Goal: Information Seeking & Learning: Check status

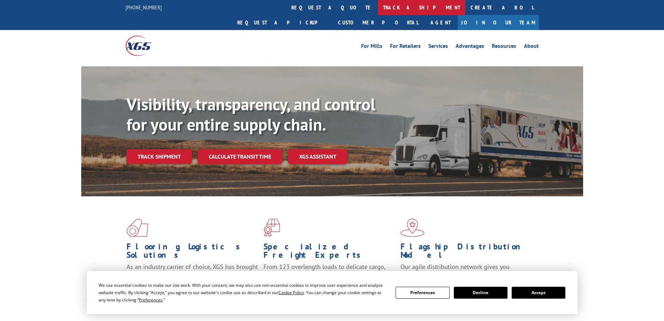
click at [378, 8] on link "track a shipment" at bounding box center [422, 7] width 88 height 15
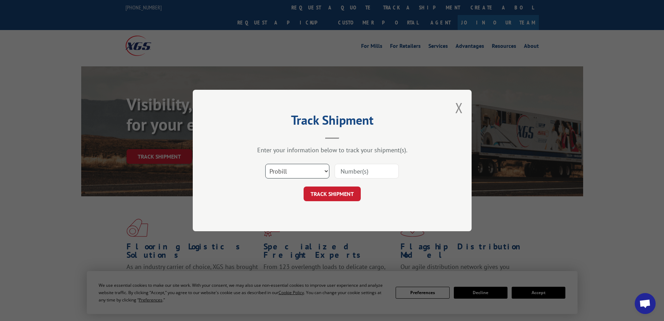
click at [302, 168] on select "Select category... Probill BOL PO" at bounding box center [297, 171] width 64 height 15
select select "bol"
click at [265, 164] on select "Select category... Probill BOL PO" at bounding box center [297, 171] width 64 height 15
click at [362, 171] on input at bounding box center [367, 171] width 64 height 15
paste input "6082568"
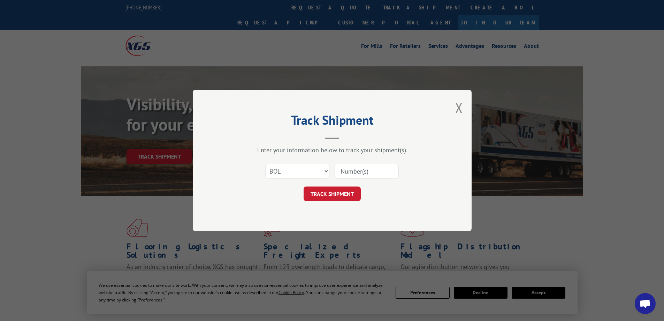
type input "6082568"
click at [346, 191] on button "TRACK SHIPMENT" at bounding box center [332, 193] width 57 height 15
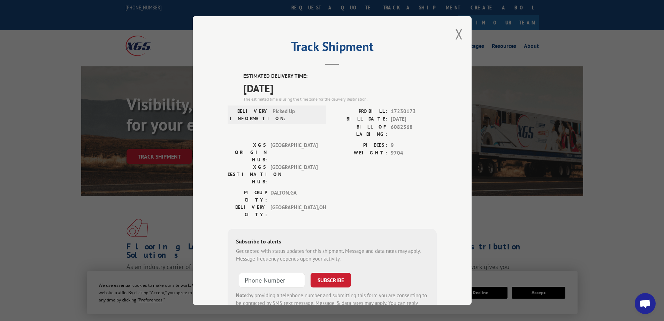
click at [529, 207] on div "Track Shipment ESTIMATED DELIVERY TIME: [DATE] The estimated time is using the …" at bounding box center [332, 160] width 664 height 321
click at [456, 36] on button "Close modal" at bounding box center [460, 34] width 8 height 18
